Goal: Task Accomplishment & Management: Manage account settings

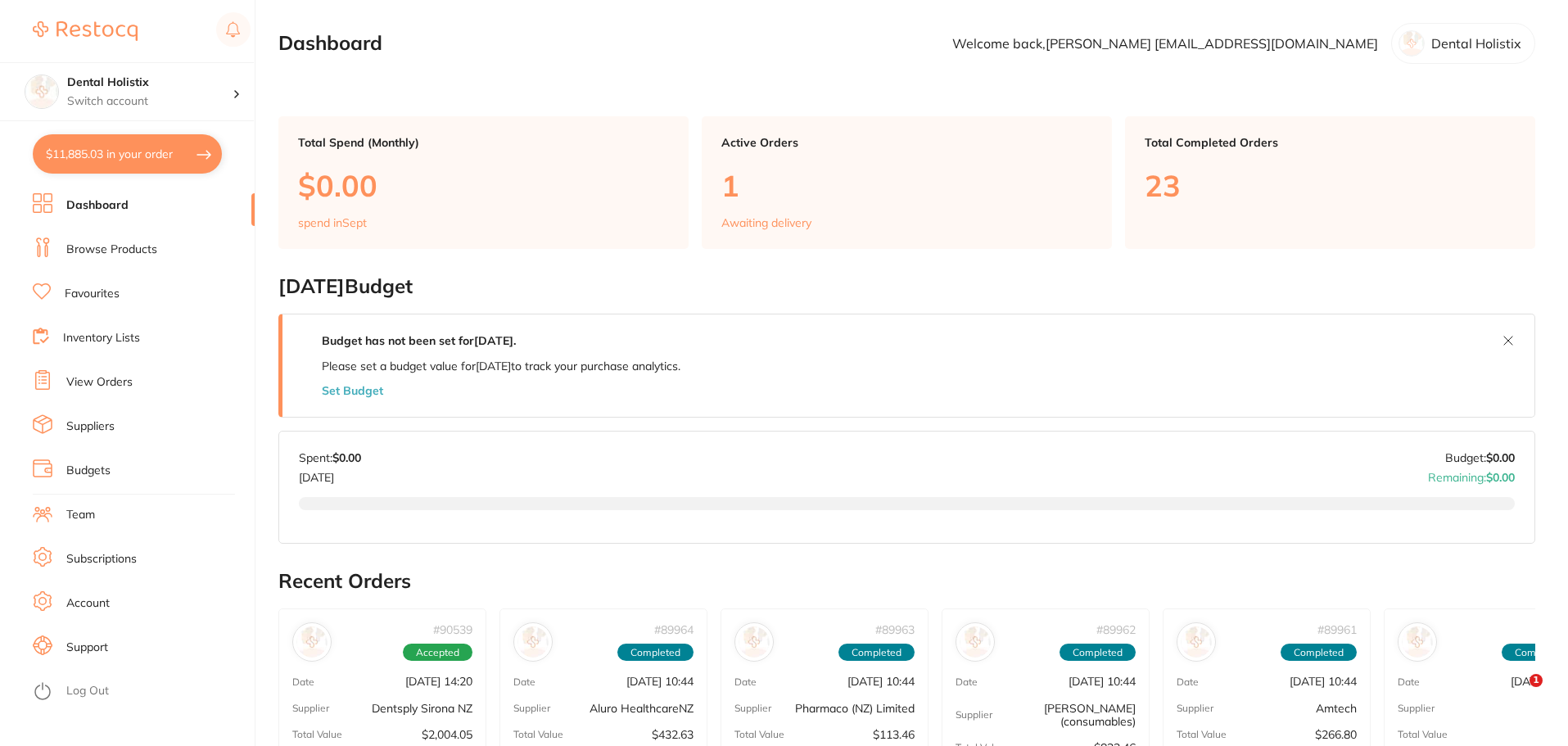
type input "10"
type input "3"
type input "10"
type input "4"
type input "16"
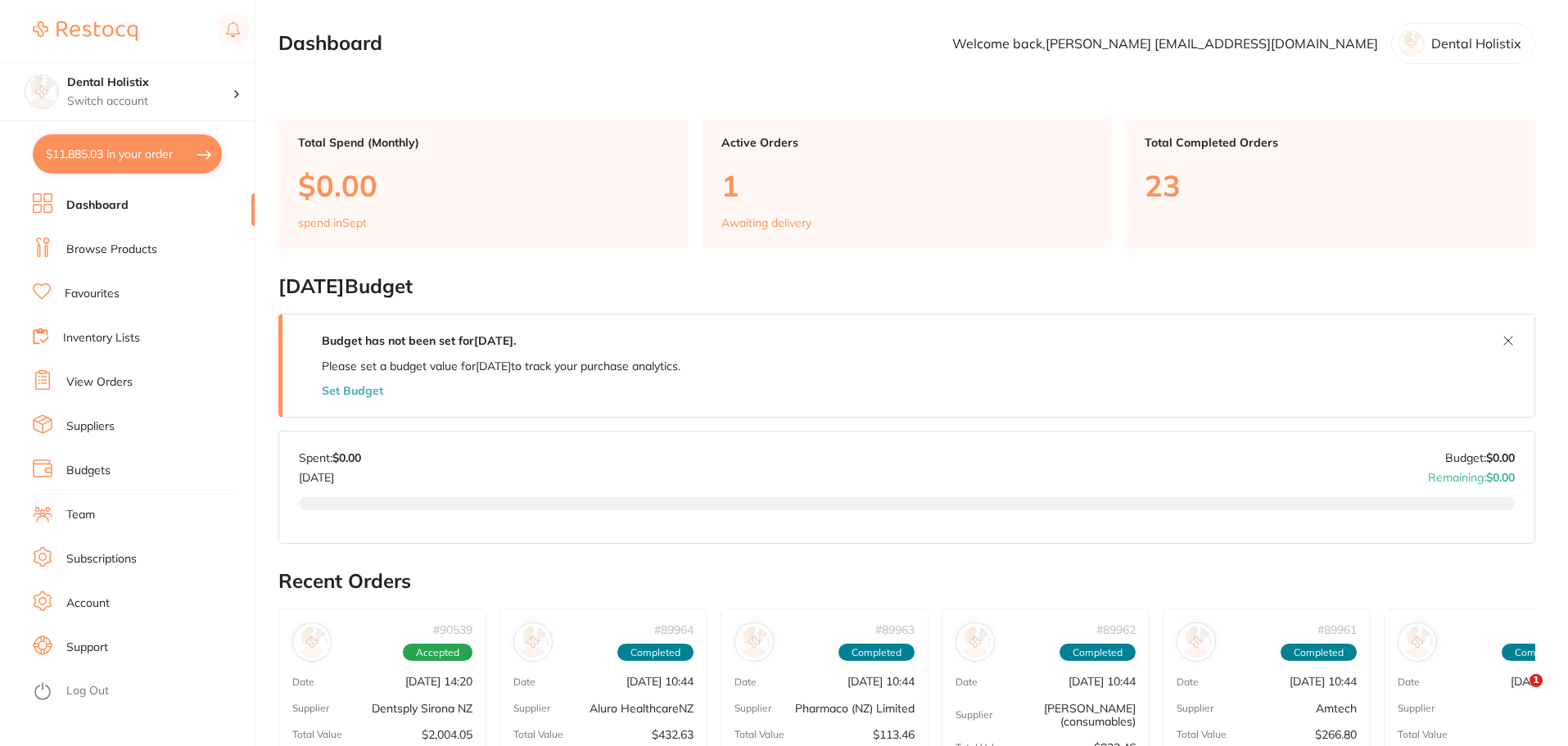
type input "1"
type input "3"
type input "2"
type input "1"
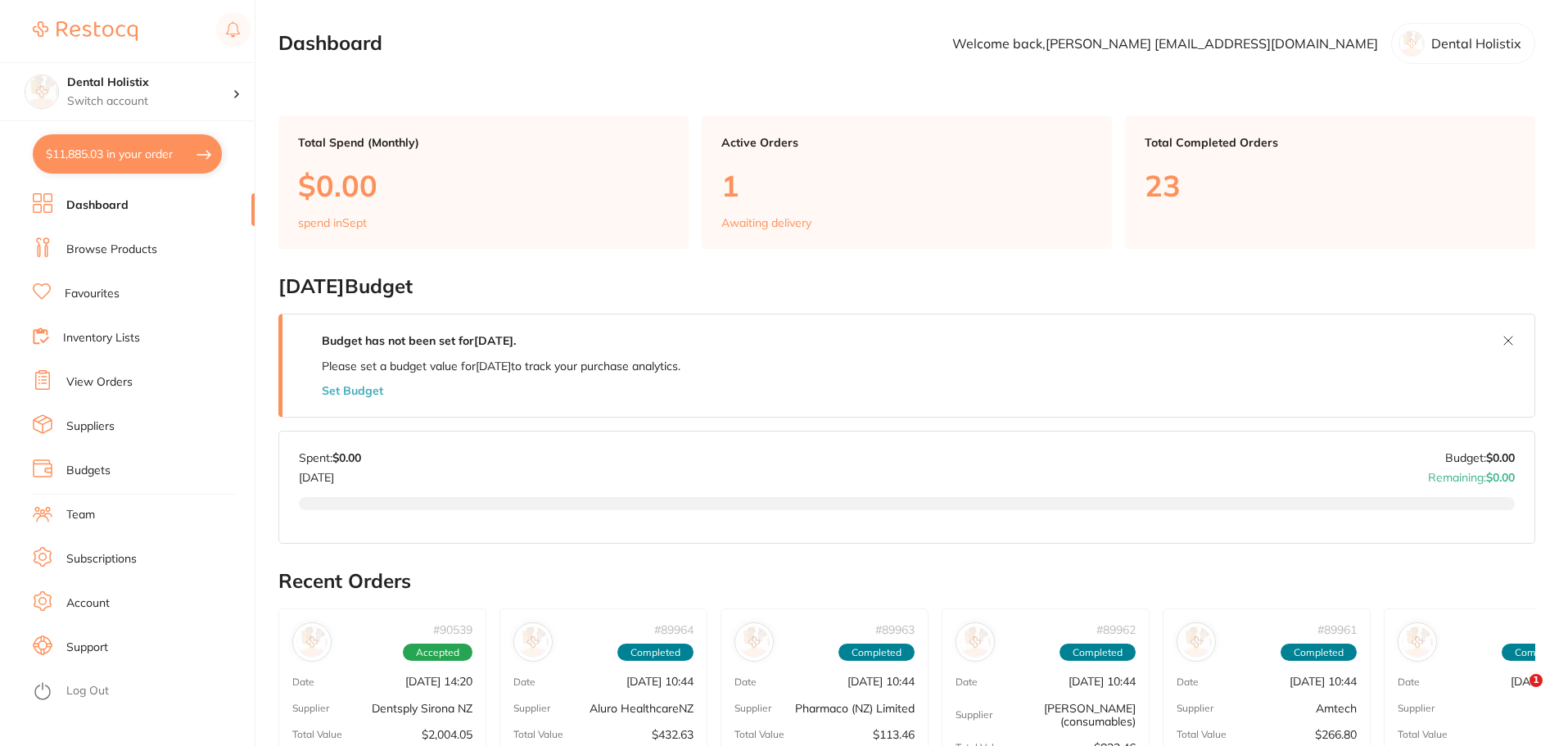
type input "1"
click at [80, 293] on link "Favourites" at bounding box center [92, 294] width 55 height 17
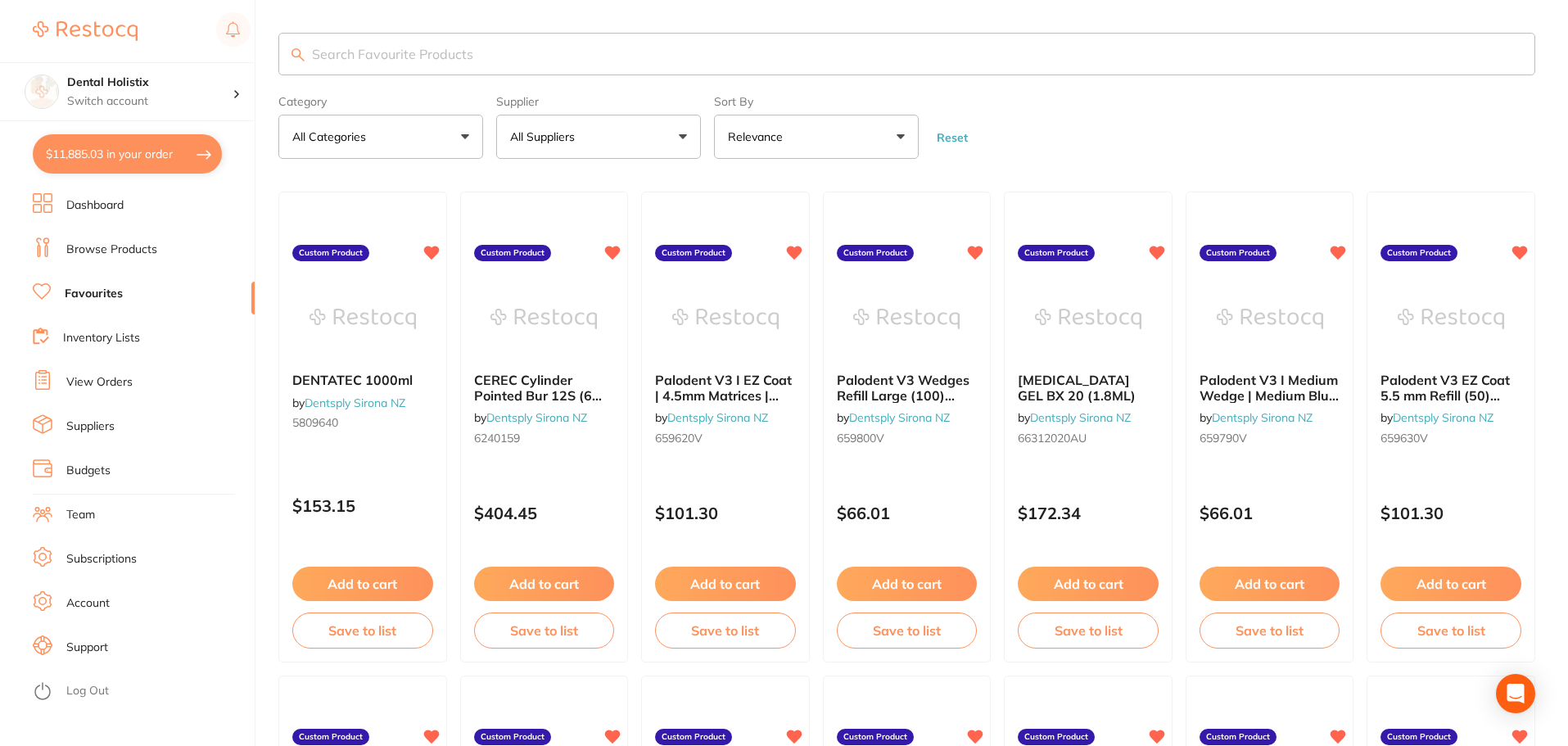
click at [684, 139] on button "All Suppliers" at bounding box center [598, 136] width 204 height 44
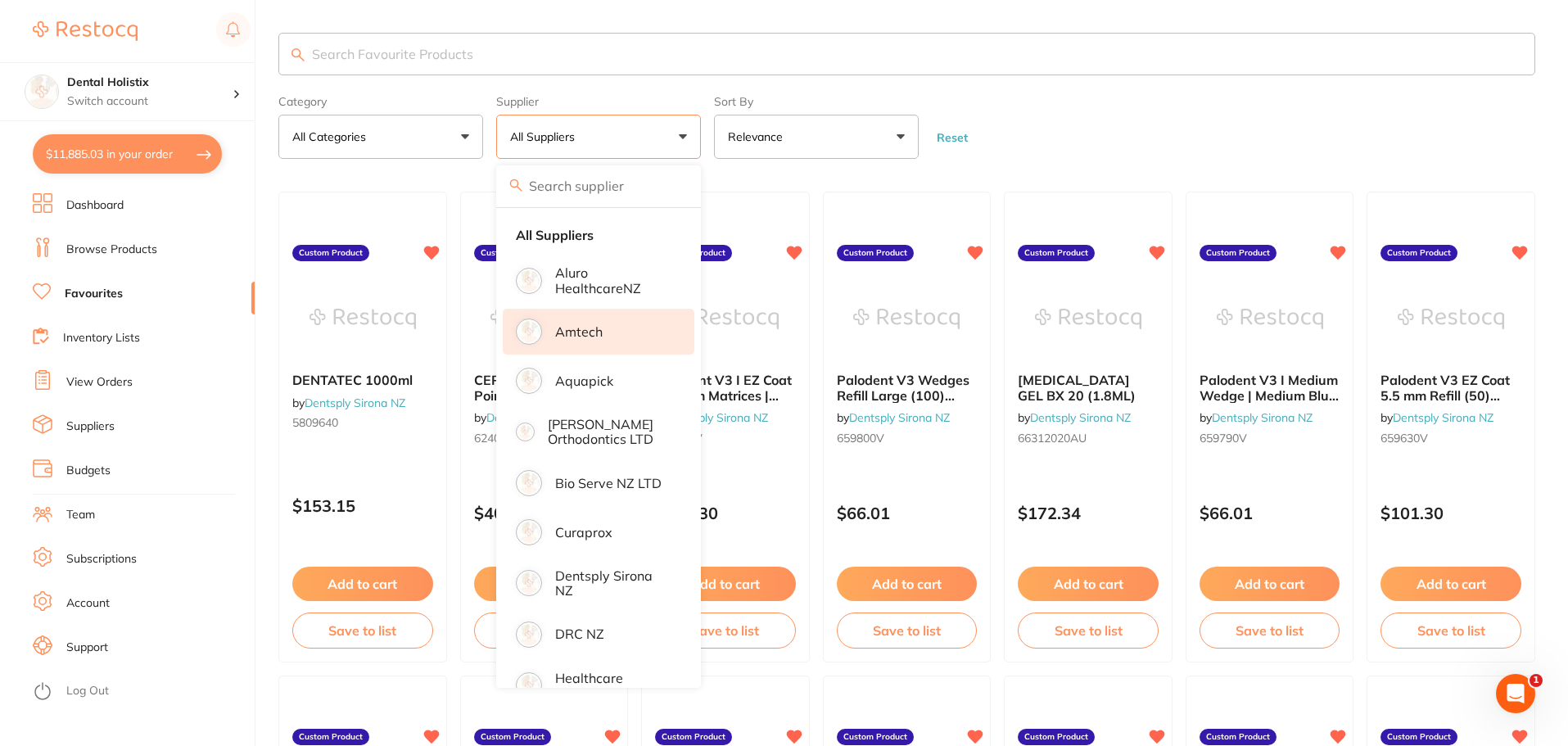
click at [587, 337] on p "Amtech" at bounding box center [578, 332] width 47 height 15
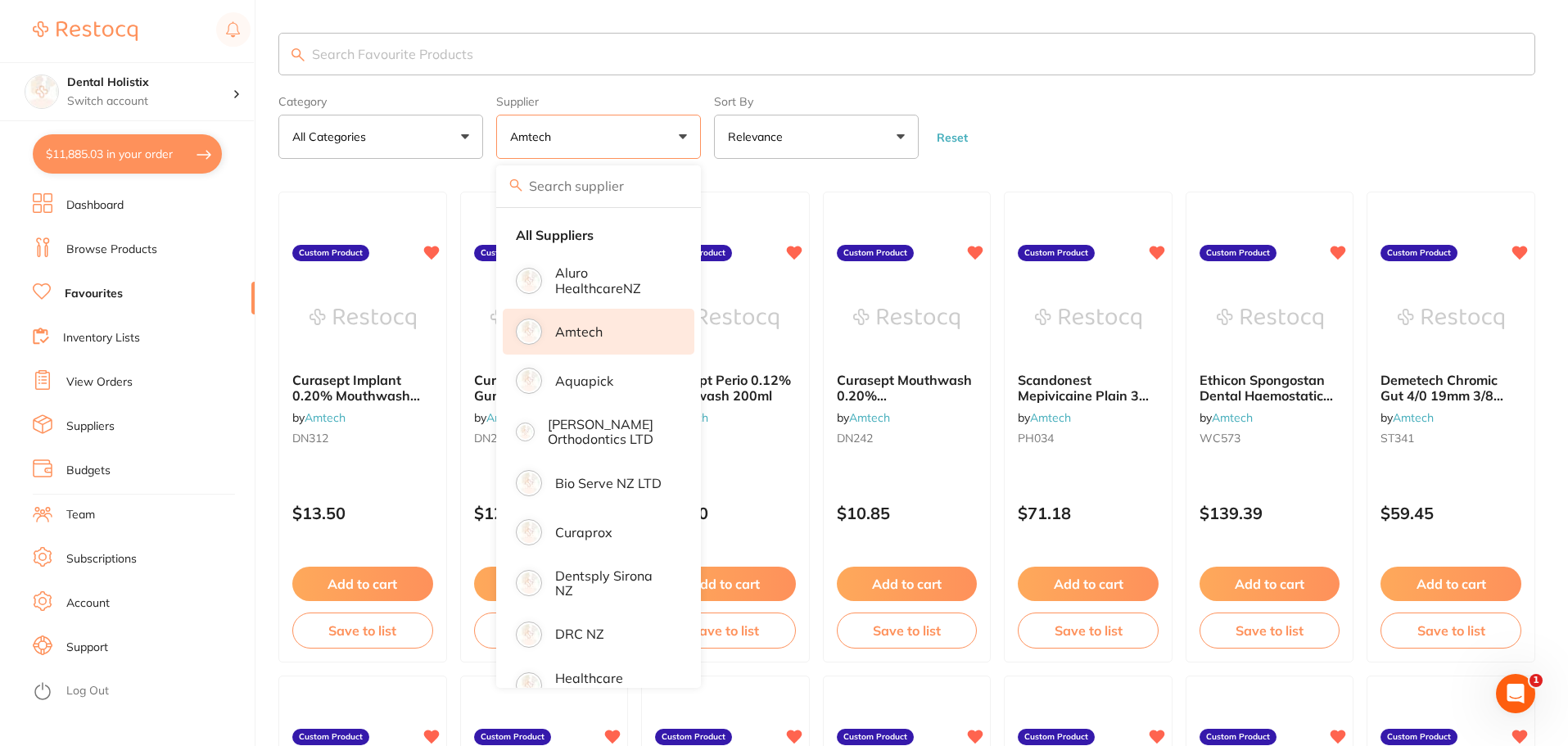
click at [445, 49] on input "search" at bounding box center [907, 54] width 1257 height 42
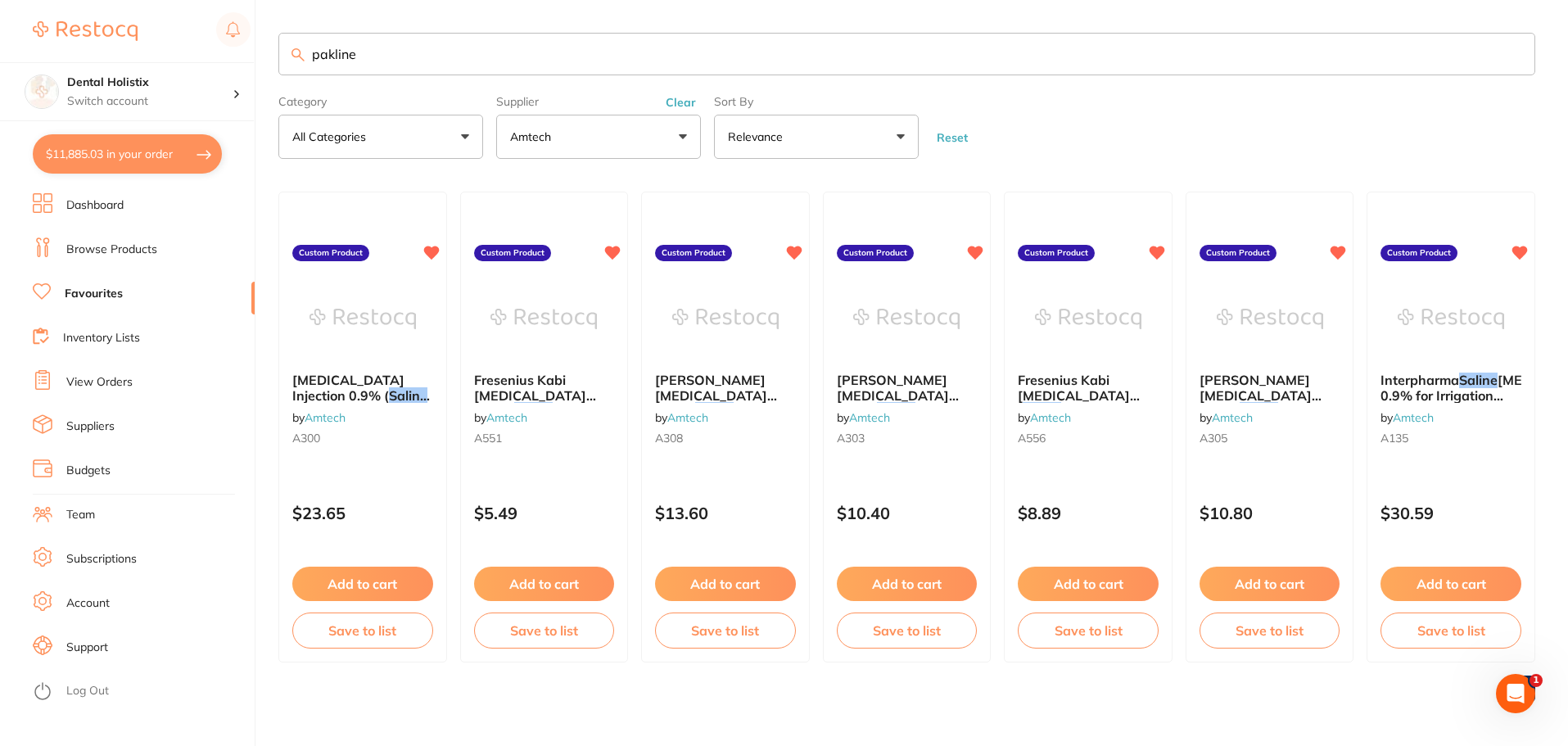
drag, startPoint x: 369, startPoint y: 56, endPoint x: 67, endPoint y: 31, distance: 303.0
click at [70, 39] on div "$11,885.03 Dental Holistix Switch account Dental Holistix $11,885.03 in your or…" at bounding box center [784, 373] width 1568 height 746
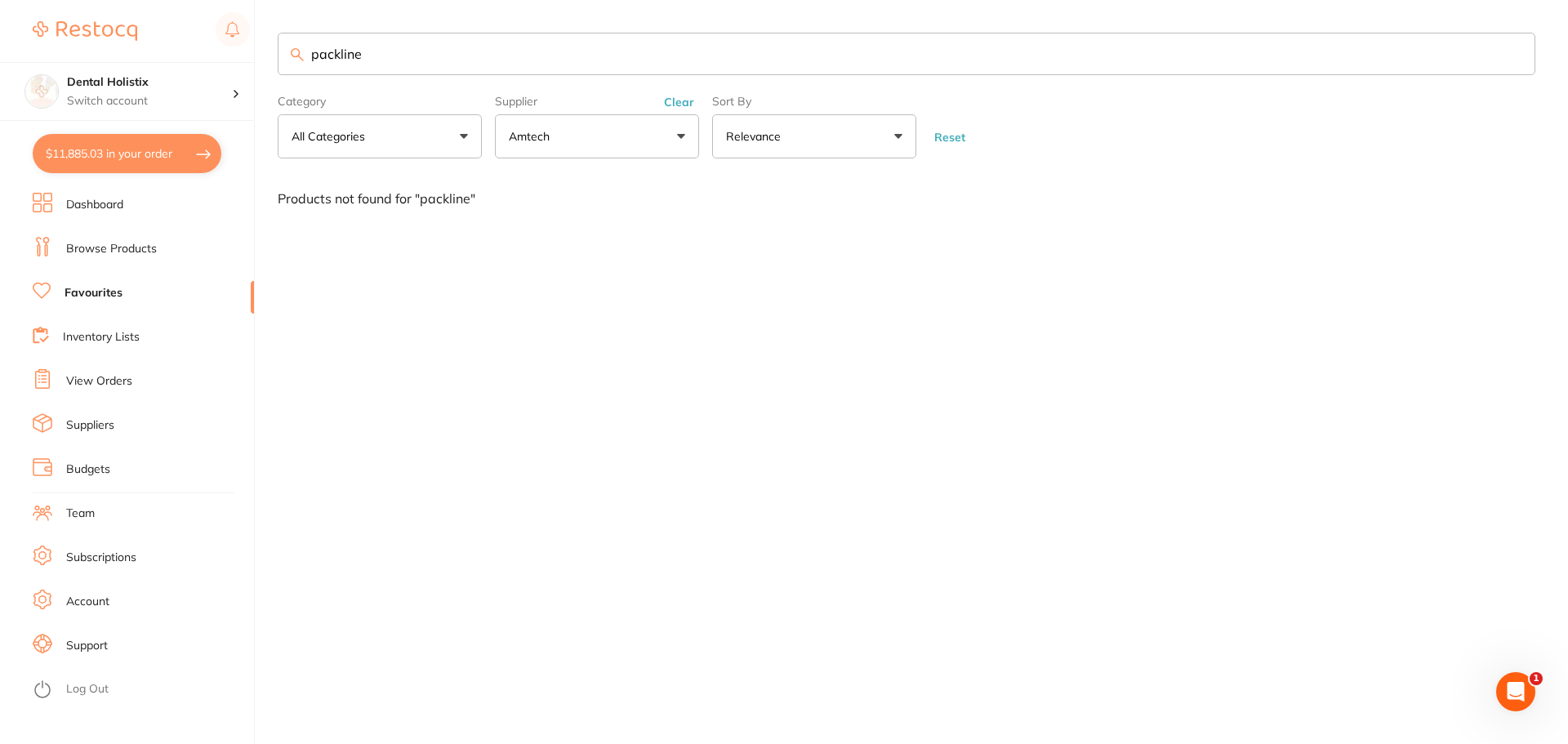
drag, startPoint x: 359, startPoint y: 56, endPoint x: 0, endPoint y: 11, distance: 361.8
click at [0, 12] on div "$11,885.03 Dental Holistix Switch account Dental Holistix $11,885.03 in your or…" at bounding box center [784, 372] width 1568 height 744
type input "a"
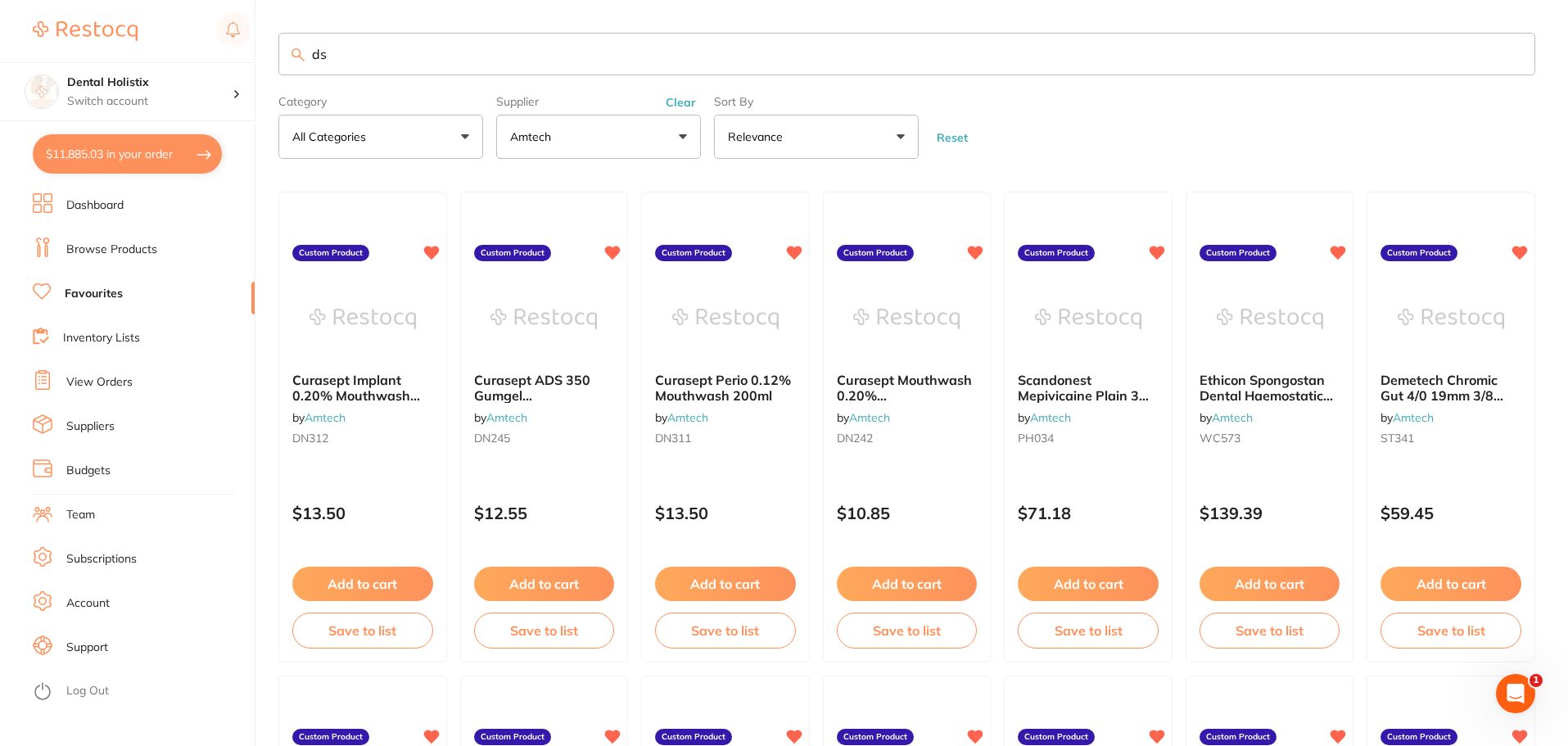
type input "d"
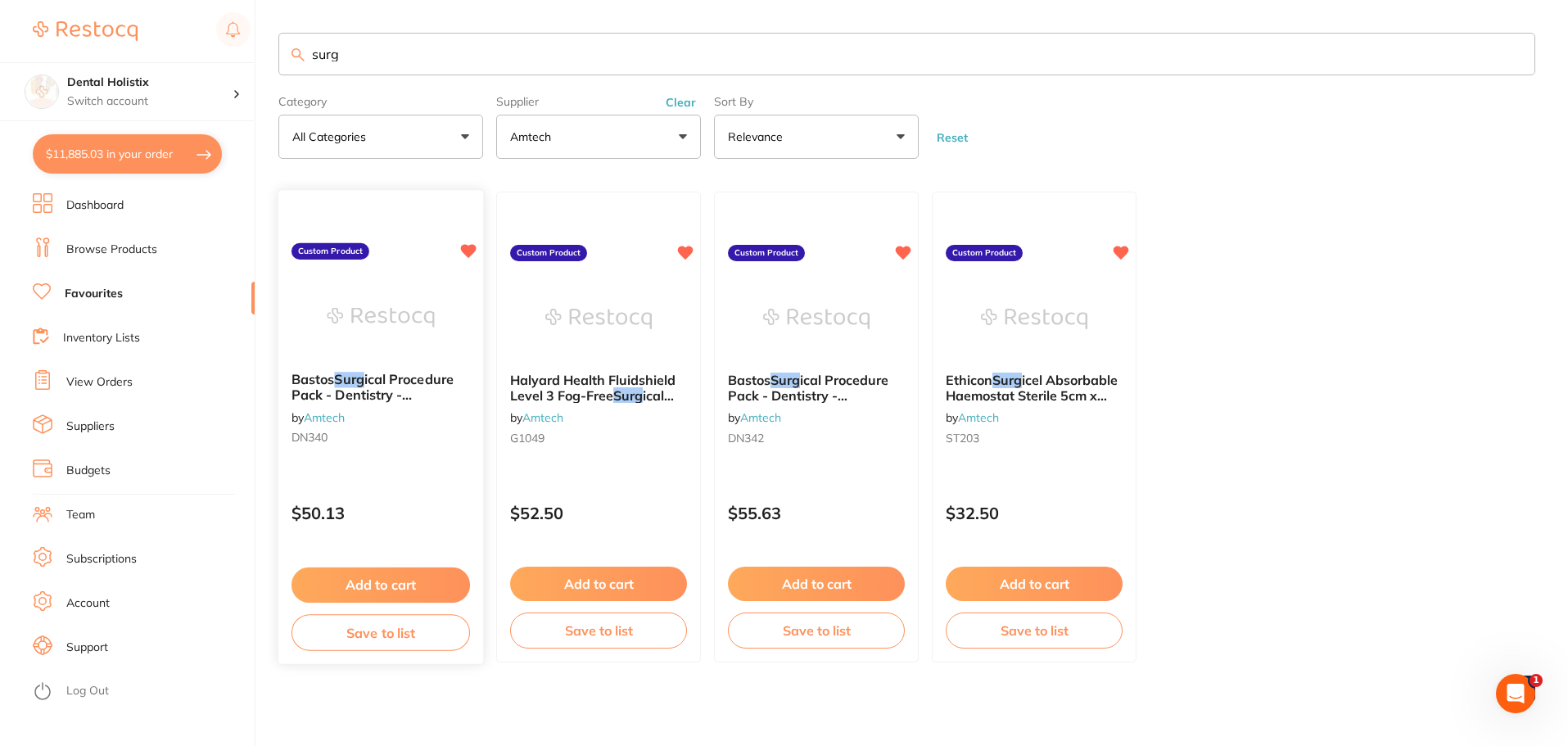
type input "surg"
click at [378, 383] on span "ical Procedure Pack - Dentistry - Implantology" at bounding box center [373, 395] width 162 height 46
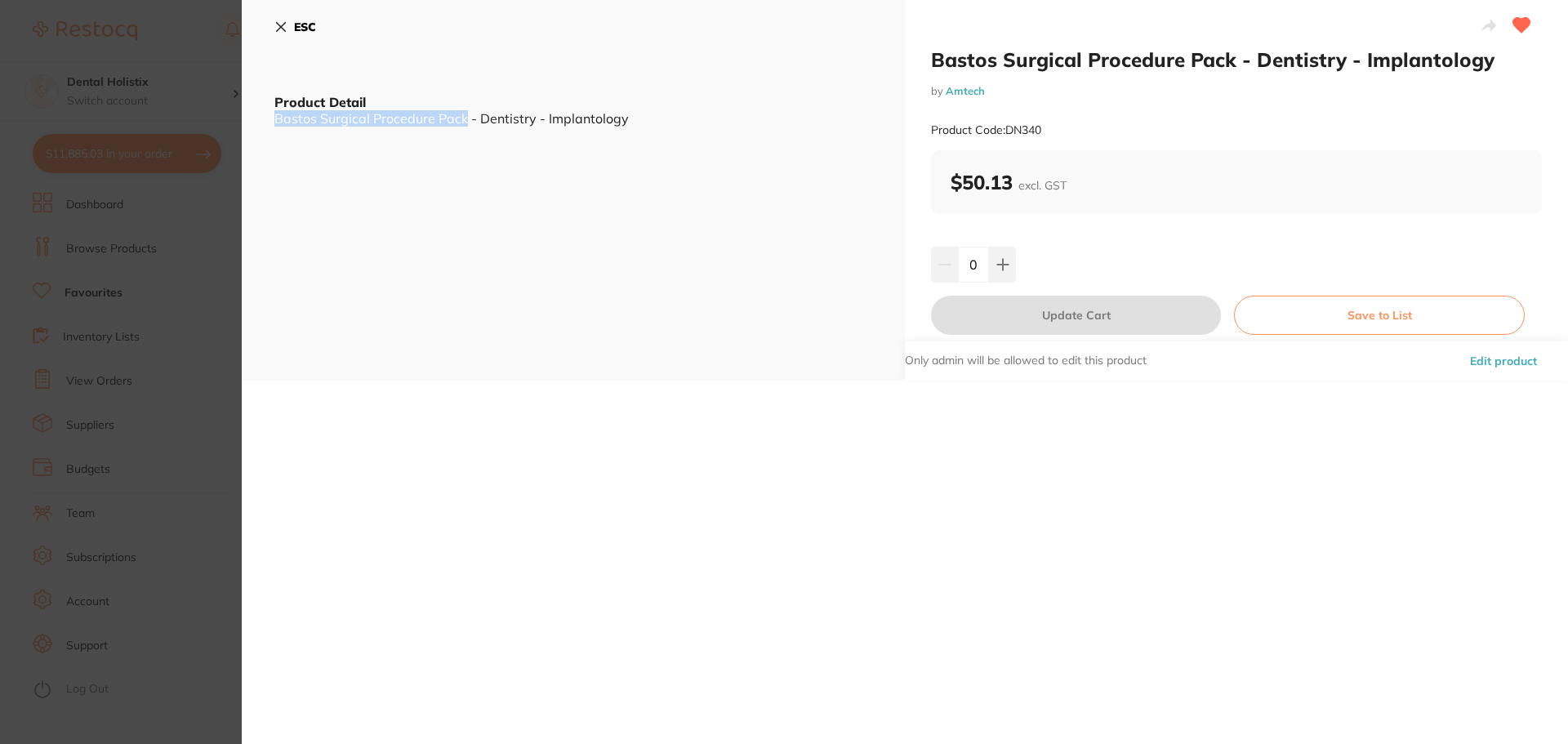
drag, startPoint x: 290, startPoint y: 120, endPoint x: 466, endPoint y: 124, distance: 176.0
click at [466, 124] on div "Bastos Surgical Procedure Pack - Dentistry - Implantology" at bounding box center [573, 118] width 598 height 15
copy div "Bastos Surgical Procedure Pack"
click at [278, 23] on icon at bounding box center [281, 27] width 13 height 13
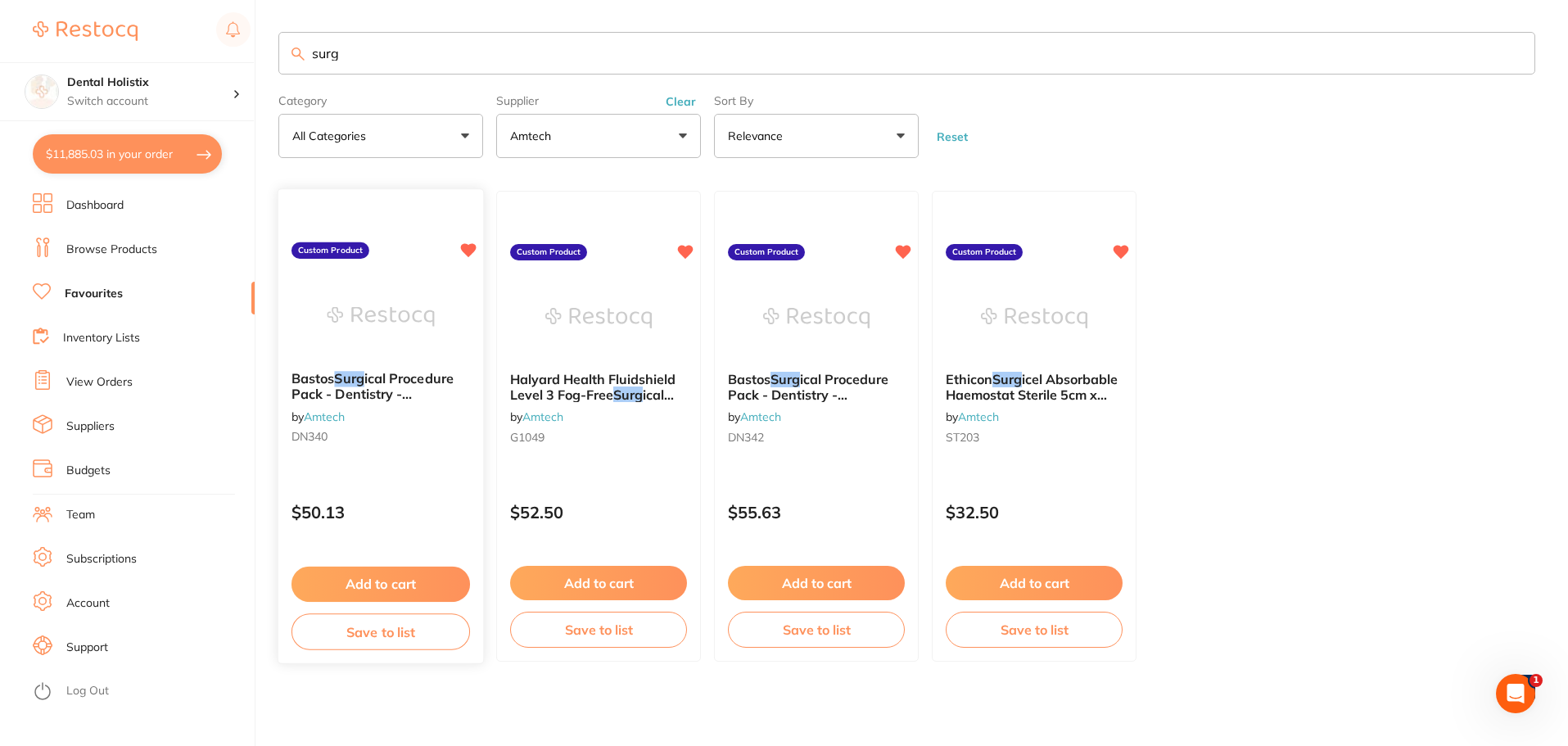
click at [363, 397] on span "ical Procedure Pack - Dentistry - Implantology" at bounding box center [373, 394] width 162 height 46
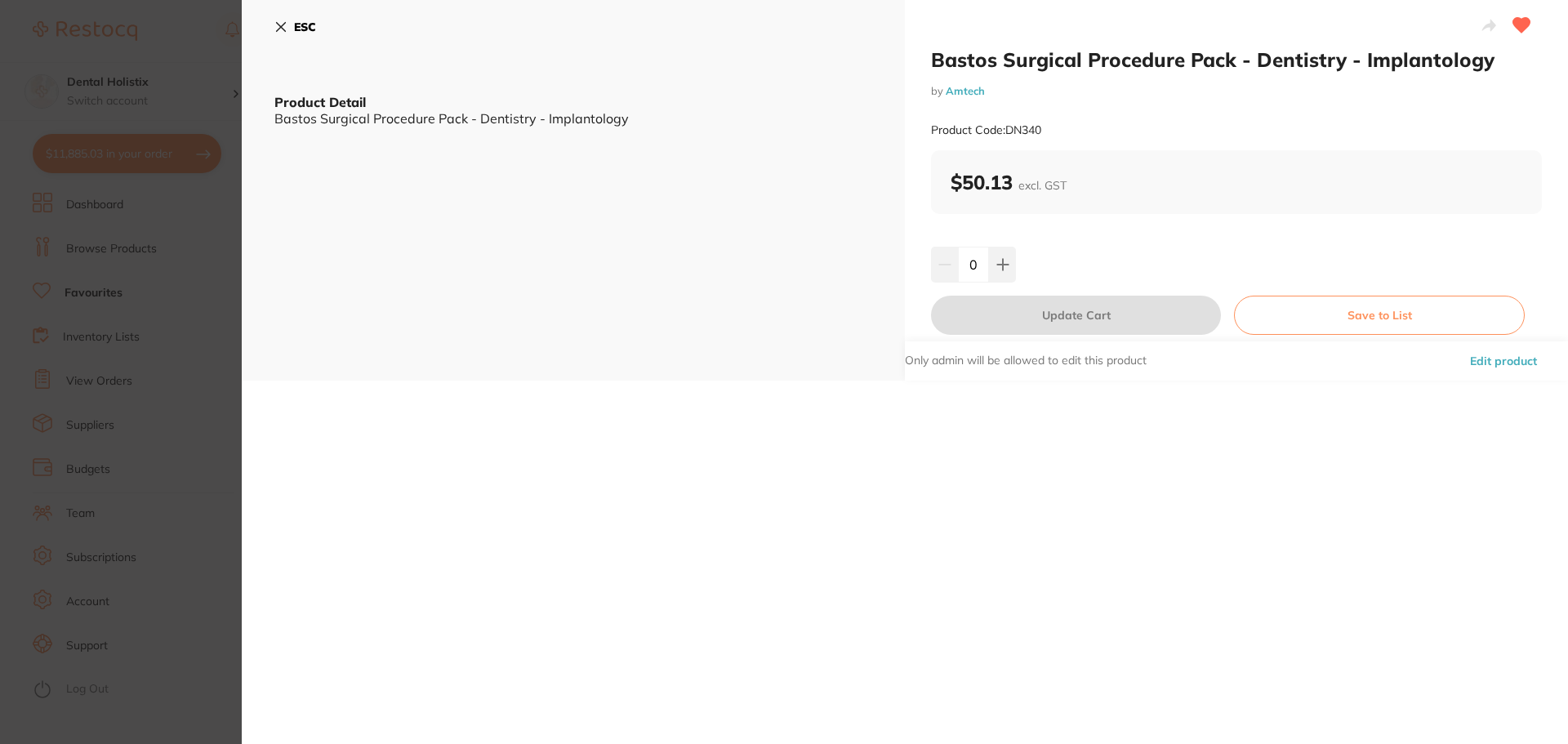
drag, startPoint x: 833, startPoint y: 405, endPoint x: 817, endPoint y: 419, distance: 21.3
click at [833, 406] on div "Bastos Surgical Procedure Pack - Dentistry - Implantology by Amtech Product Cod…" at bounding box center [905, 372] width 1326 height 744
click at [1496, 358] on button "Edit product" at bounding box center [1503, 360] width 77 height 39
click at [1489, 356] on button "Edit product" at bounding box center [1503, 360] width 77 height 39
click at [538, 176] on div "ESC Product Detail Bastos Surgical Procedure Pack - Dentistry - Implantology" at bounding box center [573, 190] width 663 height 381
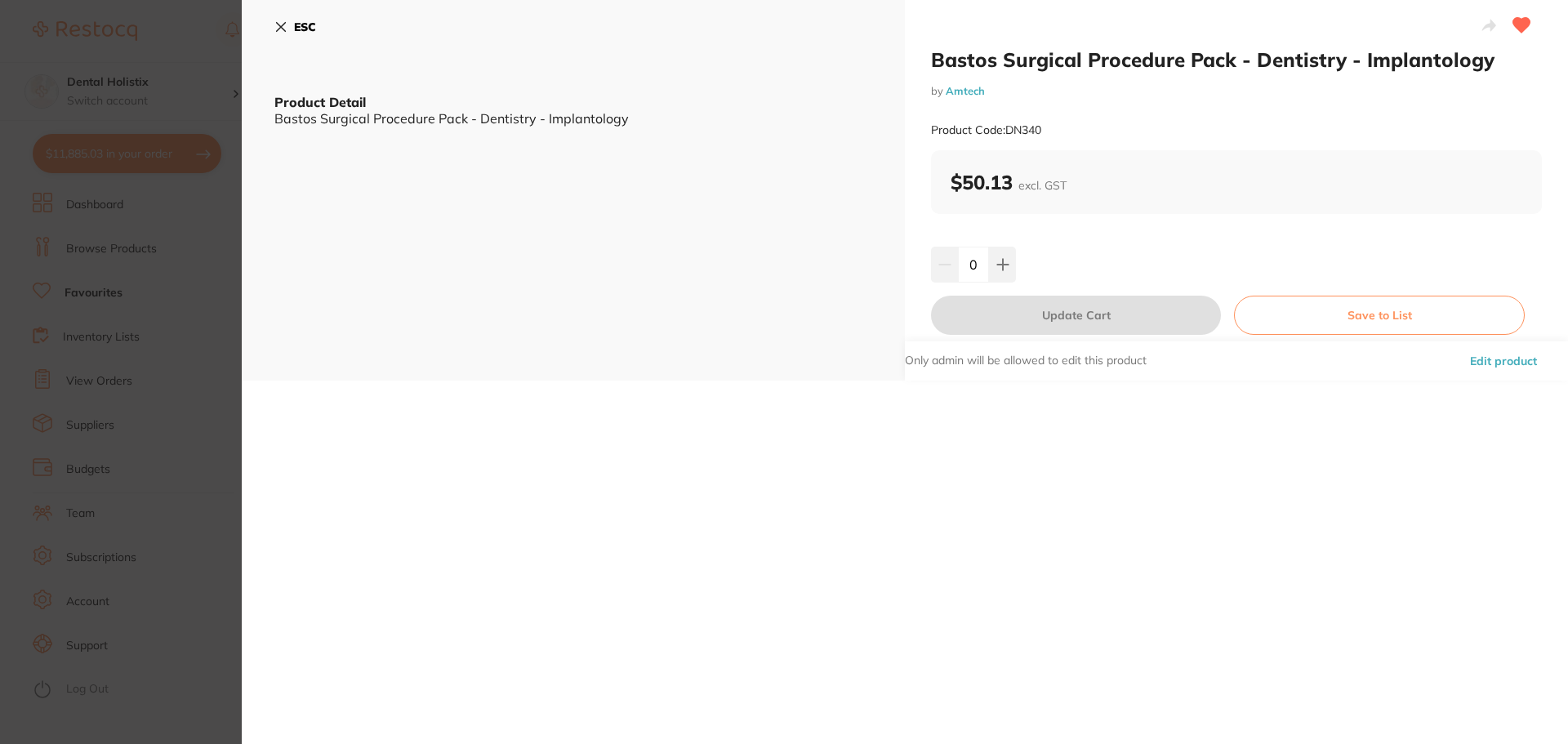
click at [284, 26] on icon at bounding box center [281, 27] width 13 height 13
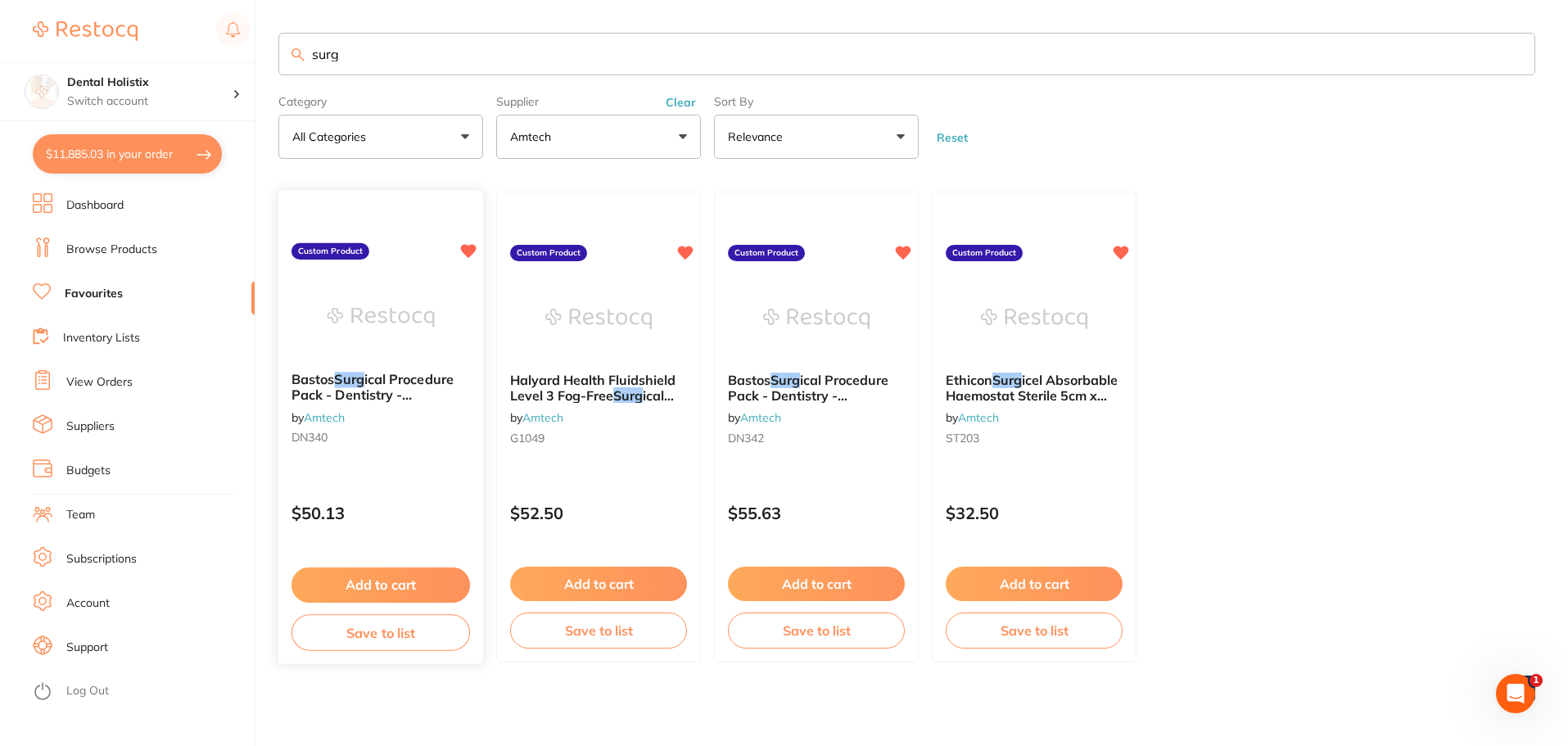
click at [321, 385] on span "Bastos" at bounding box center [313, 380] width 43 height 17
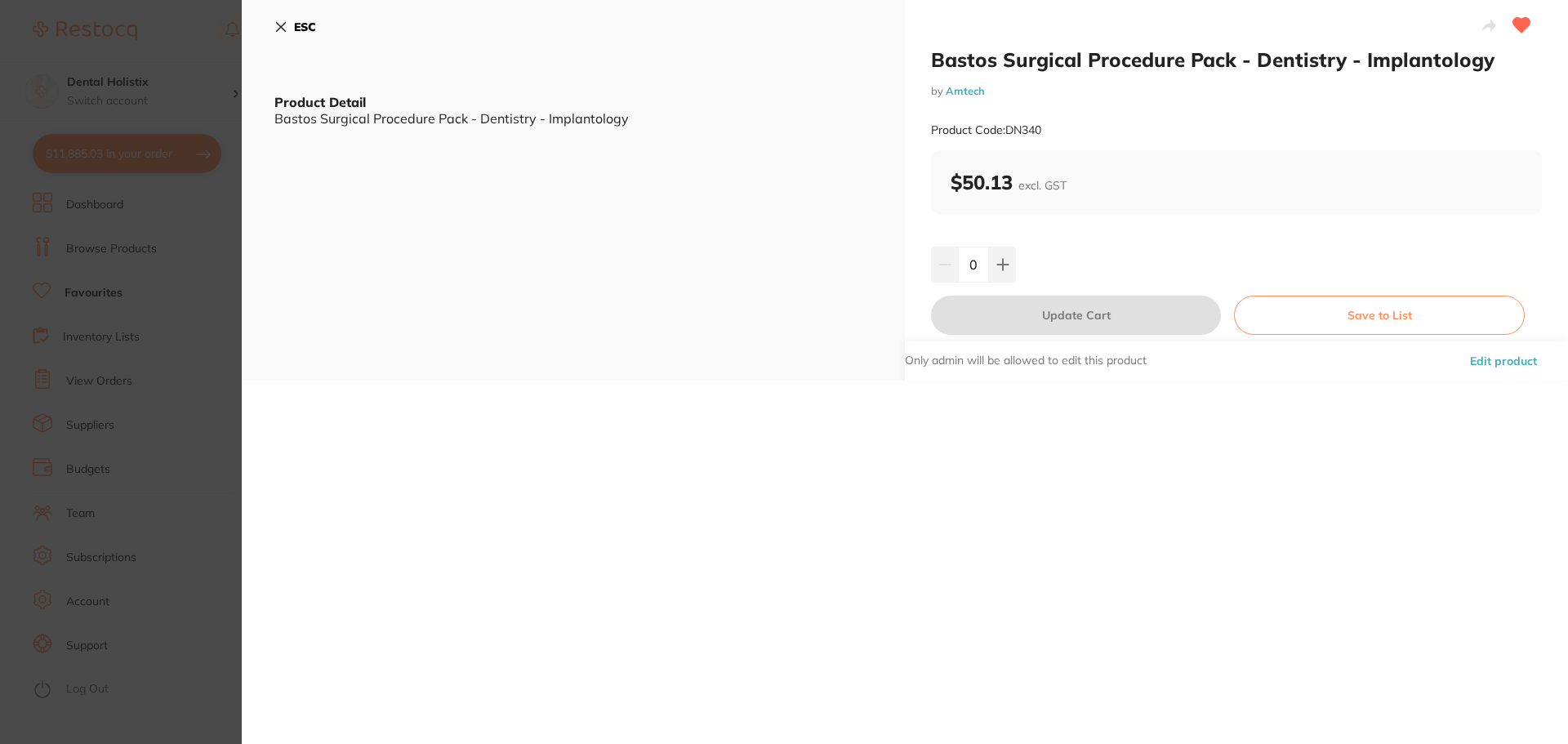
click at [1490, 365] on button "Edit product" at bounding box center [1503, 360] width 77 height 39
click at [1487, 29] on icon at bounding box center [1489, 26] width 14 height 12
click at [290, 24] on button "ESC" at bounding box center [295, 27] width 41 height 28
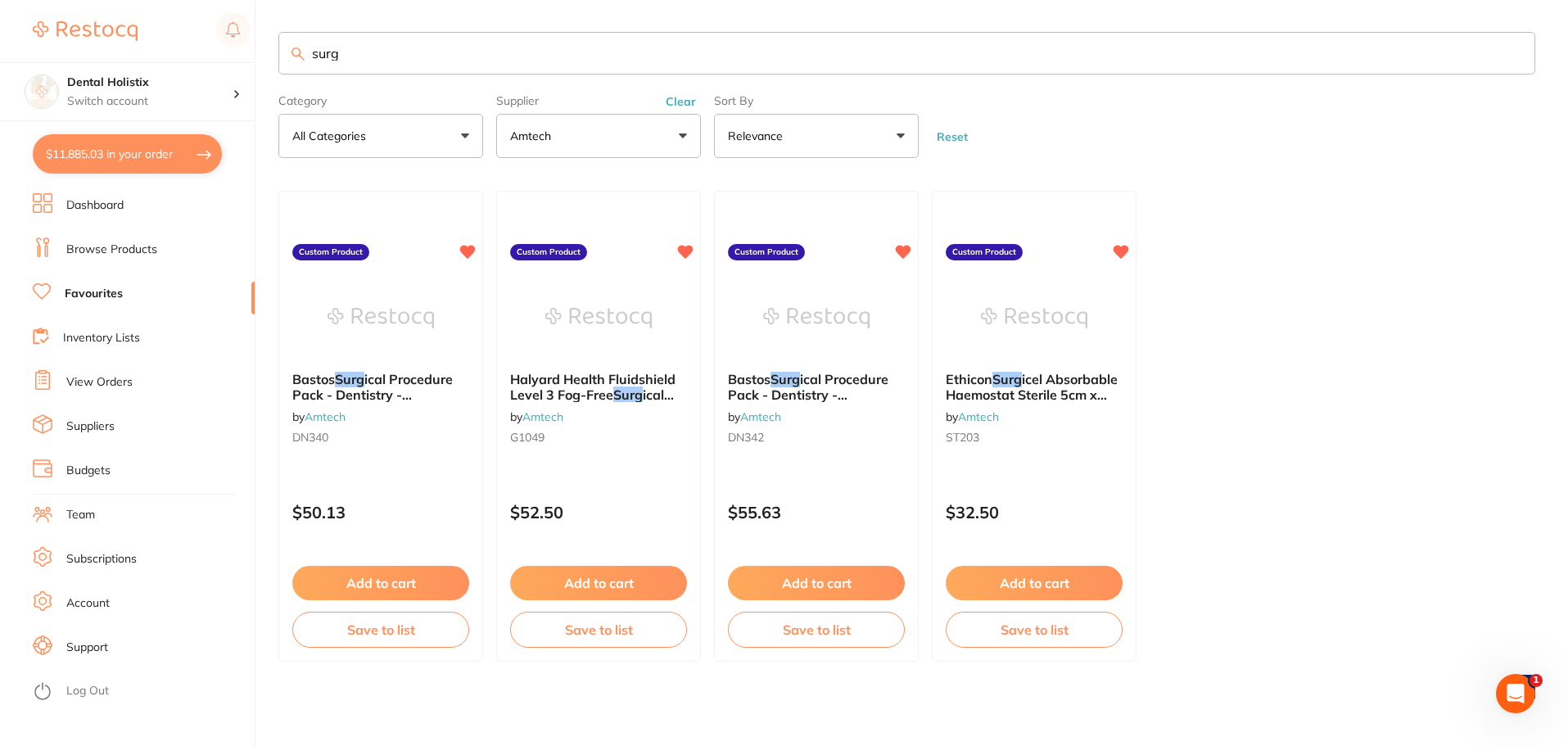
click at [1467, 214] on ul "Bastos Surg ical Procedure Pack - Dentistry - Implantology by Amtech DN340 Cust…" at bounding box center [907, 426] width 1257 height 471
click at [211, 84] on h4 "Dental Holistix" at bounding box center [150, 83] width 166 height 17
click at [204, 86] on h4 "Dental Holistix" at bounding box center [150, 83] width 166 height 17
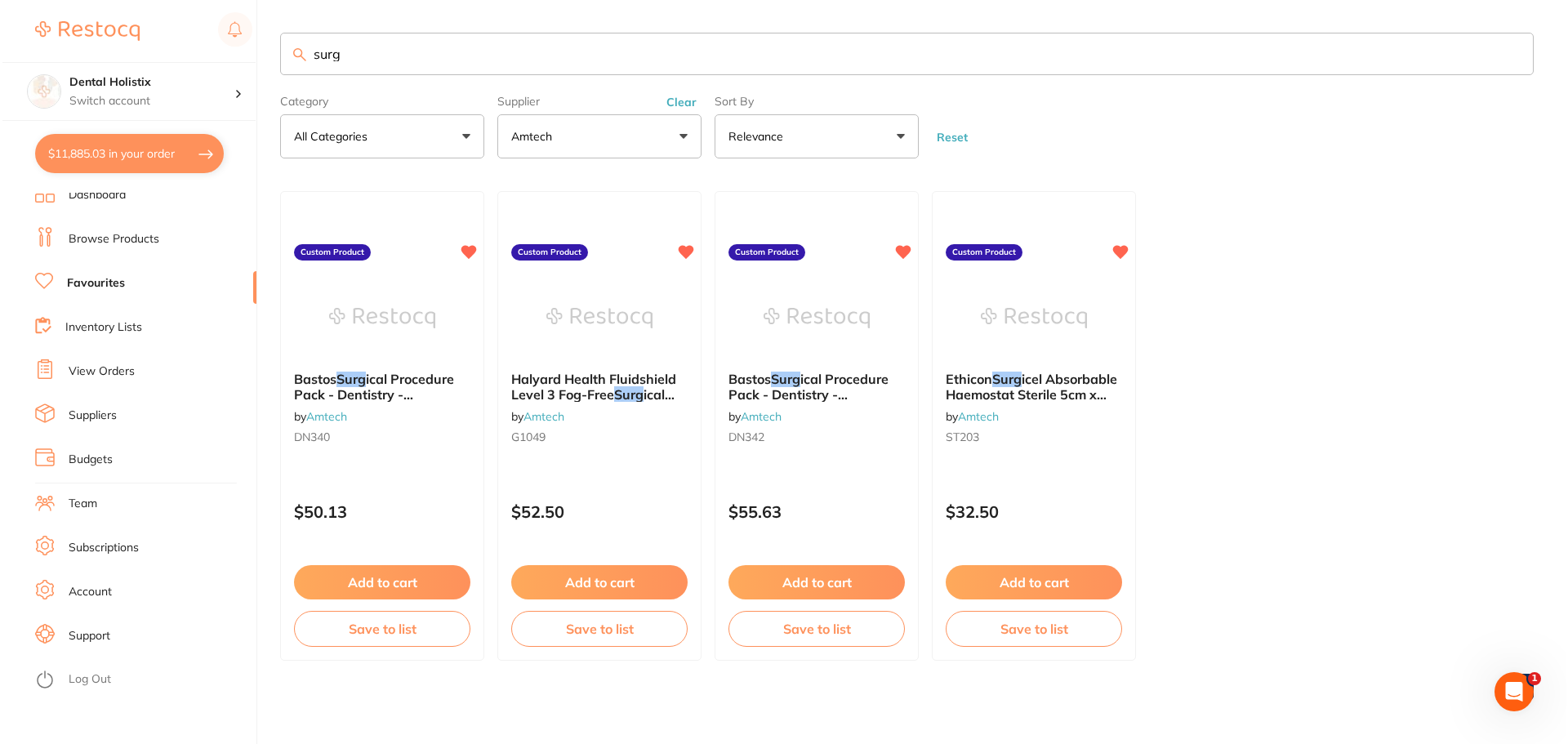
scroll to position [12, 0]
click at [83, 499] on link "Team" at bounding box center [80, 501] width 29 height 17
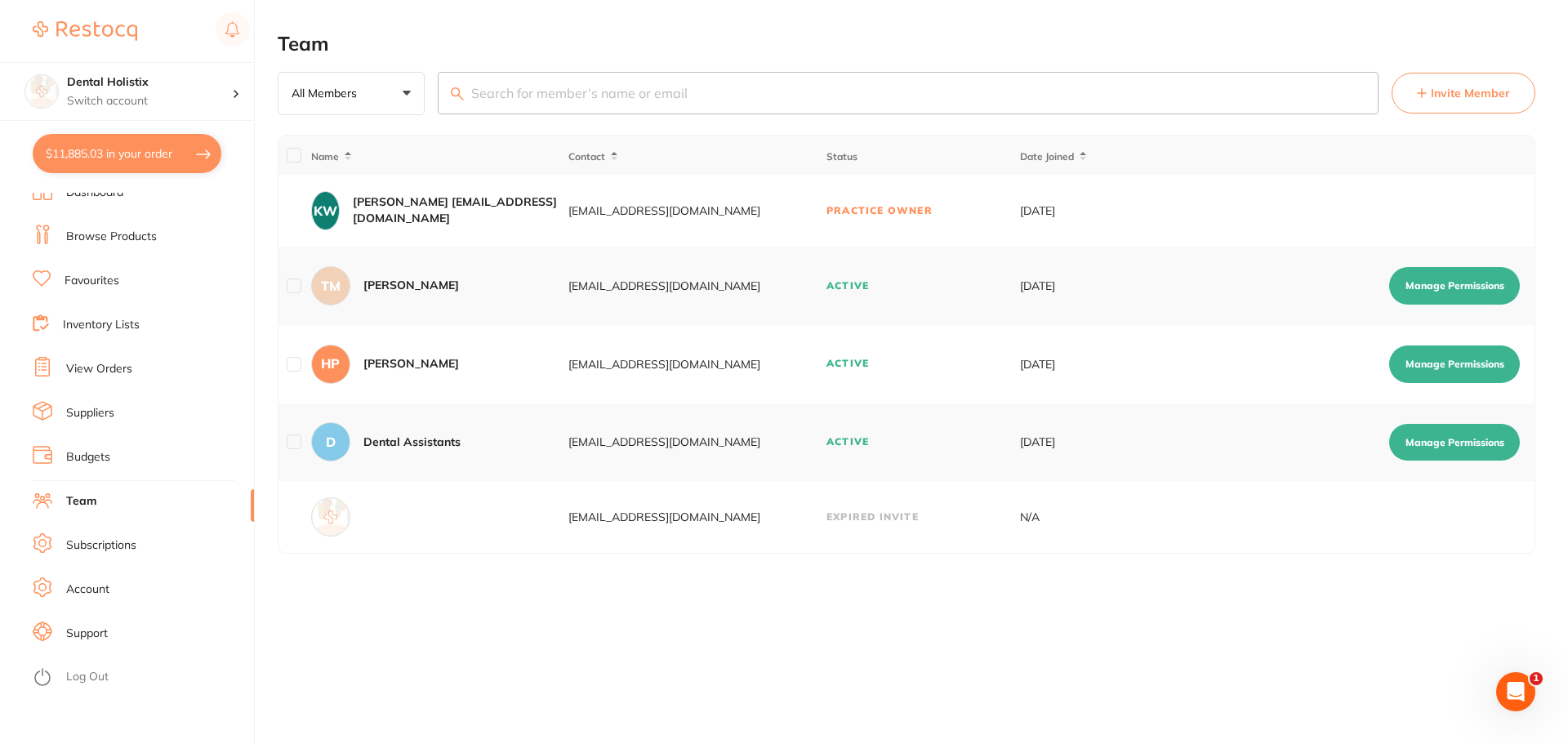
drag, startPoint x: 628, startPoint y: 203, endPoint x: 742, endPoint y: 217, distance: 114.9
click at [742, 217] on td "[EMAIL_ADDRESS][DOMAIN_NAME]" at bounding box center [696, 211] width 258 height 72
click at [743, 217] on div "[EMAIL_ADDRESS][DOMAIN_NAME]" at bounding box center [696, 211] width 257 height 13
click at [380, 22] on main "Team All Members +0 All Members Active Pending Invite Expired Invite Invite Mem…" at bounding box center [922, 293] width 1290 height 586
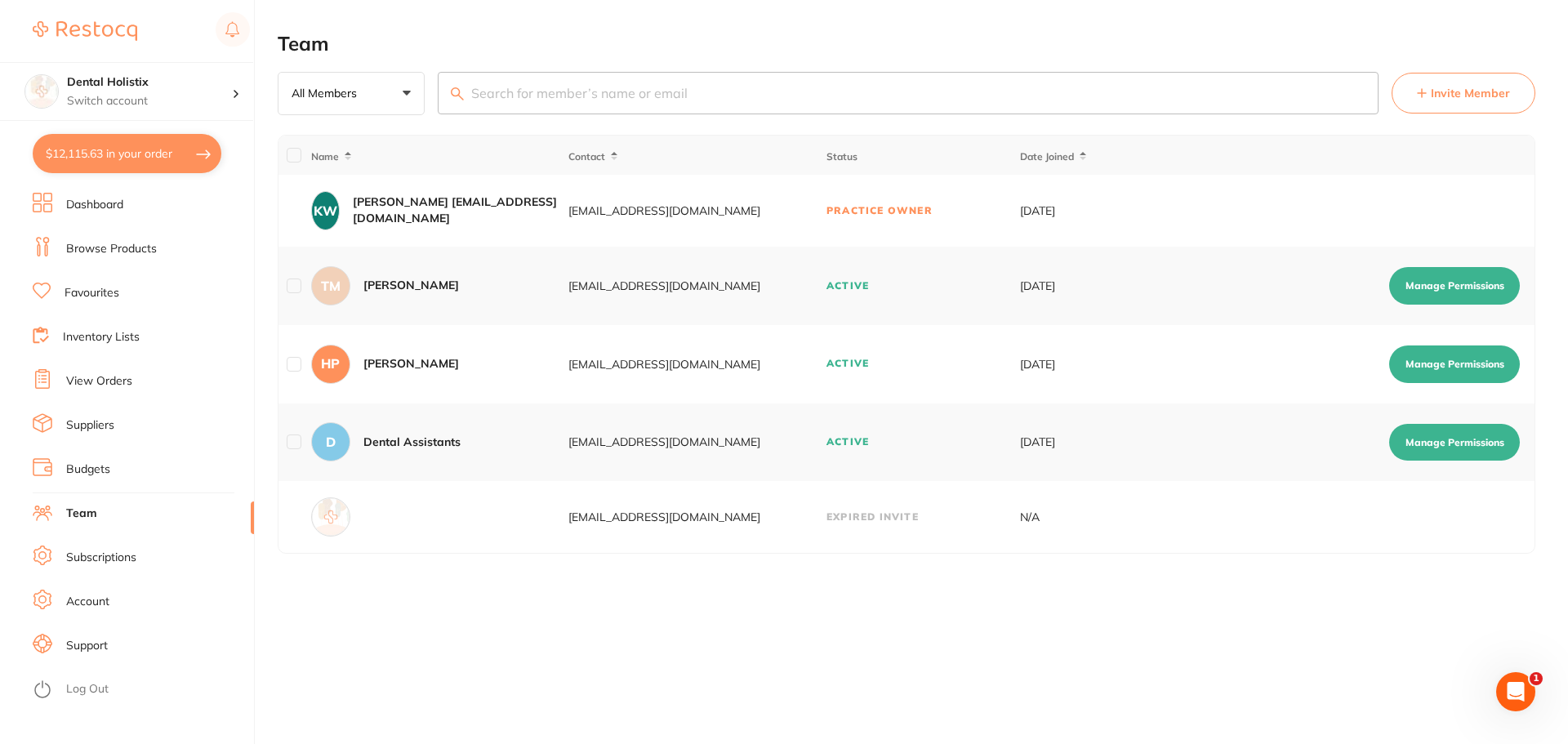
click at [1441, 360] on button "Manage Permissions" at bounding box center [1454, 363] width 130 height 37
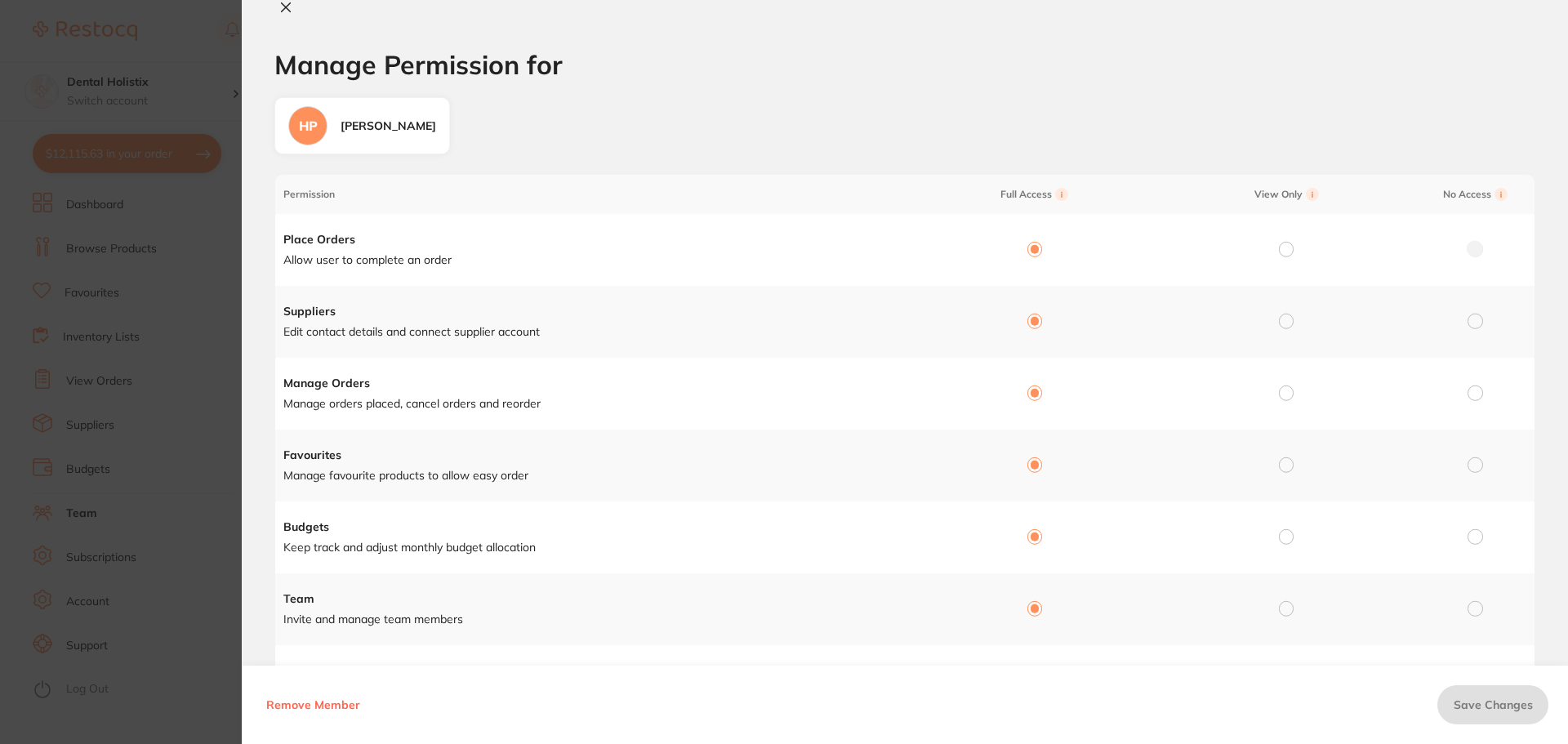
click at [283, 10] on icon at bounding box center [286, 7] width 9 height 9
checkbox input "false"
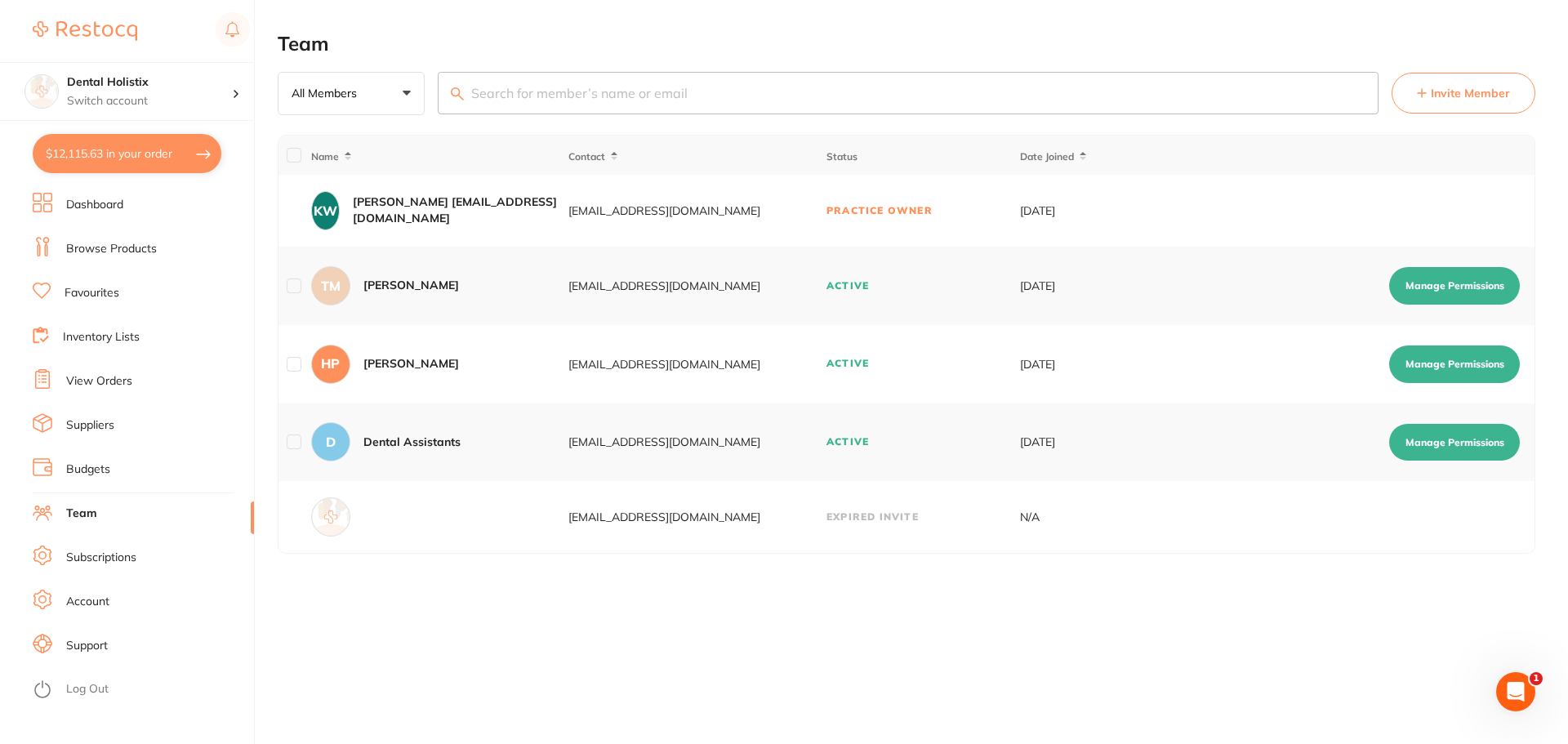
click at [520, 666] on div "Team All Members +0 All Members Active Pending Invite Expired Invite Invite Mem…" at bounding box center [922, 372] width 1290 height 744
